Goal: Use online tool/utility

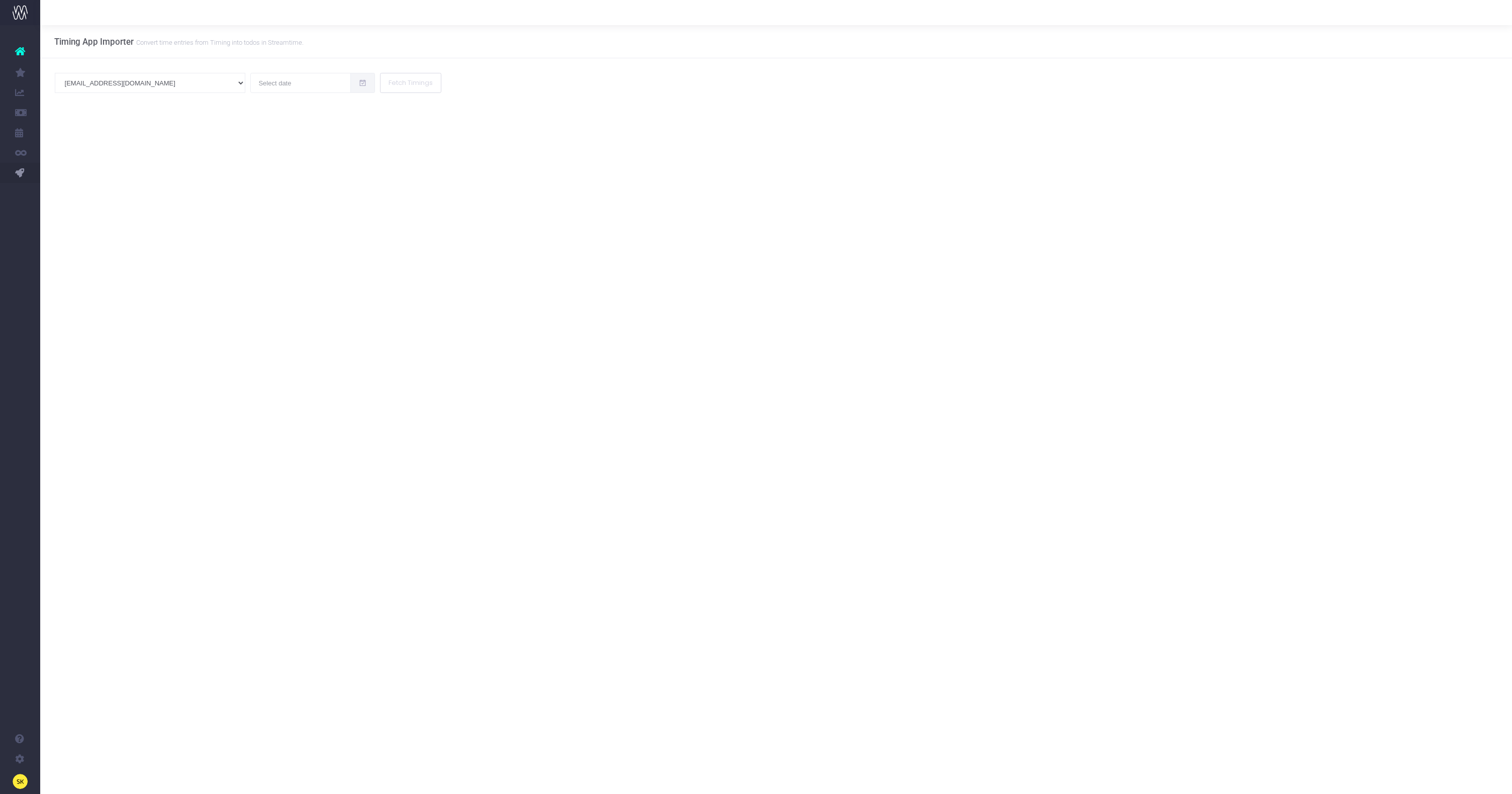
click at [65, 191] on span "PM Bot" at bounding box center [60, 192] width 10 height 17
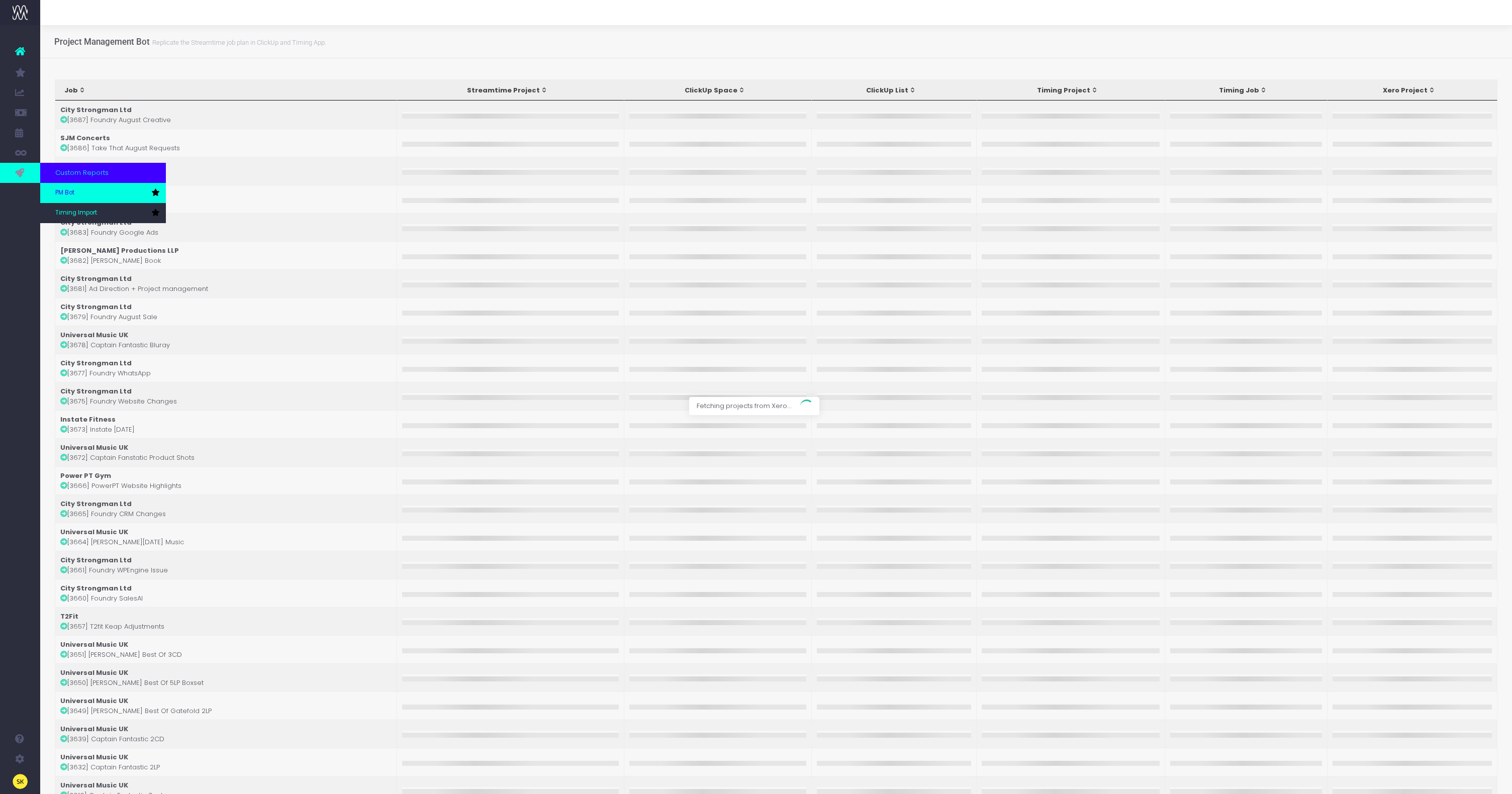
click at [72, 194] on span "PM Bot" at bounding box center [65, 193] width 19 height 9
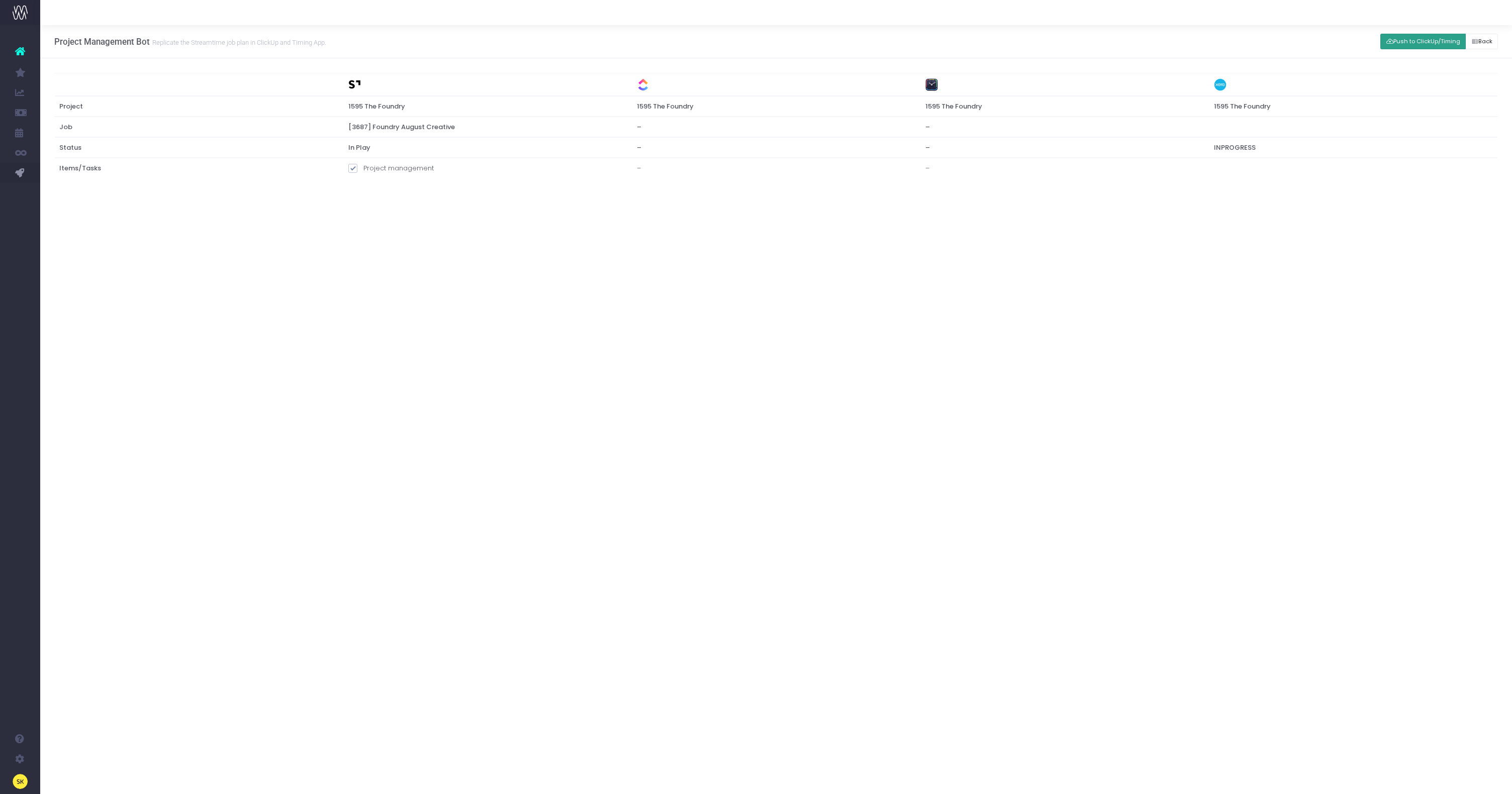
click at [1424, 40] on button "Push to ClickUp/Timing" at bounding box center [1423, 42] width 86 height 16
click at [539, 320] on div "Project Management Bot Replicate the Streamtime job plan in [GEOGRAPHIC_DATA] a…" at bounding box center [776, 409] width 1472 height 769
